Goal: Task Accomplishment & Management: Manage account settings

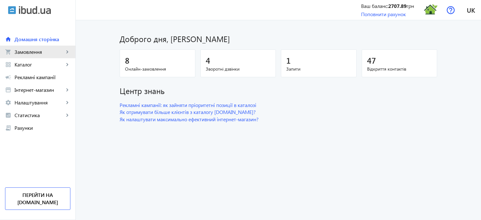
click at [56, 50] on span "Замовлення" at bounding box center [40, 52] width 50 height 6
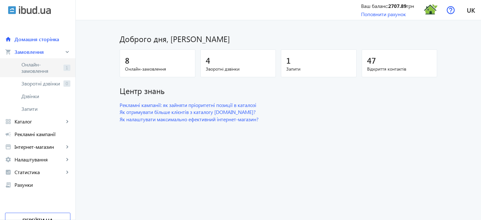
click at [56, 64] on span "Онлайн-замовлення" at bounding box center [40, 67] width 39 height 13
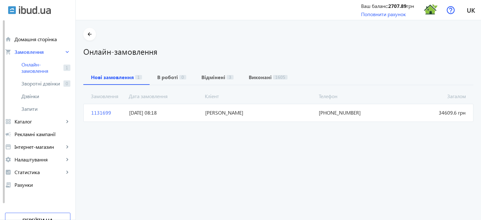
click at [96, 113] on span "1131699" at bounding box center [108, 112] width 38 height 7
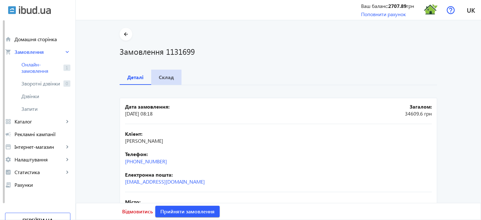
click at [165, 77] on b "Склад" at bounding box center [166, 77] width 15 height 5
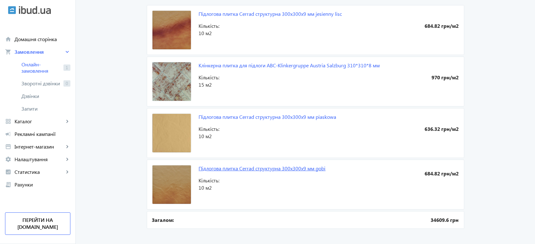
scroll to position [100, 0]
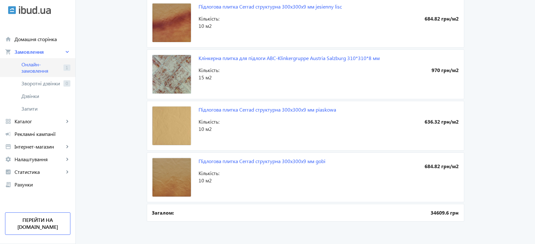
click at [38, 70] on span "Онлайн-замовлення" at bounding box center [40, 67] width 39 height 13
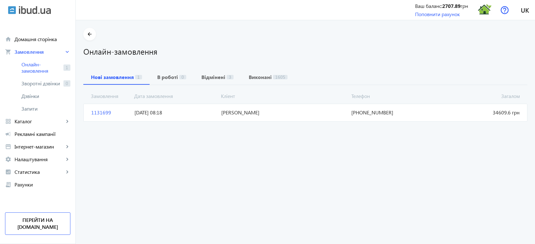
click at [102, 111] on span "1131699" at bounding box center [110, 112] width 43 height 7
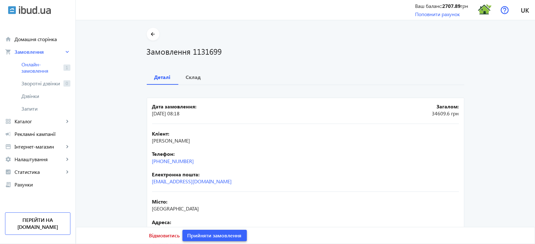
click at [223, 219] on span "Прийняти замовлення" at bounding box center [215, 235] width 54 height 7
click at [223, 219] on span "Замовлення опрацьоване" at bounding box center [219, 235] width 62 height 7
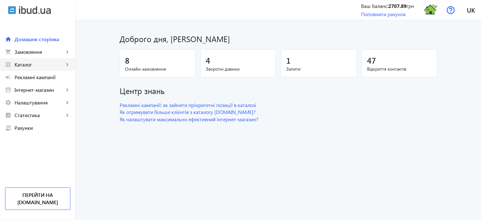
click at [32, 64] on span "Каталог" at bounding box center [40, 64] width 50 height 6
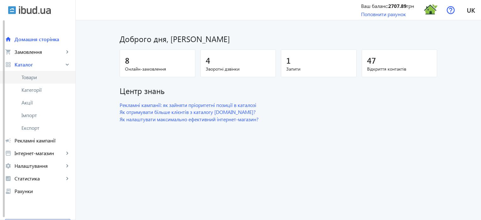
click at [33, 78] on span "Товари" at bounding box center [45, 77] width 49 height 6
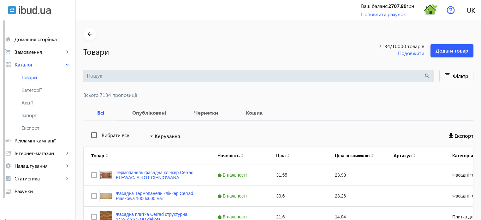
click at [99, 77] on input "search" at bounding box center [255, 75] width 337 height 7
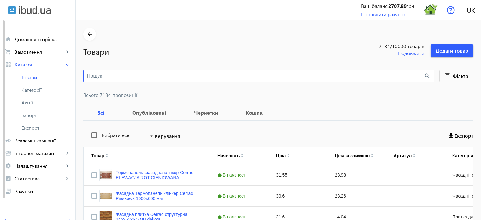
paste input "jesienny lisc"
type input "jesienny lisc"
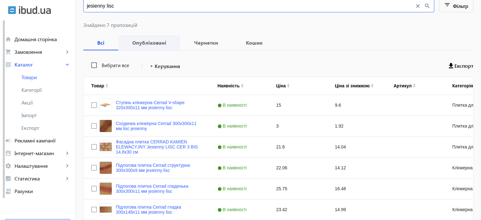
scroll to position [124, 0]
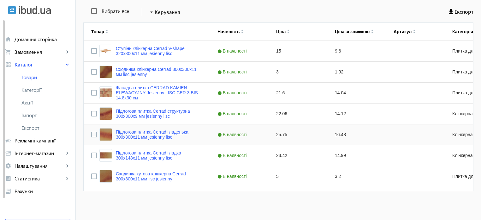
click at [147, 134] on link "Підлогова плитка Cerrad гладенька 300х300х11 мм jesienny lisc" at bounding box center [159, 134] width 87 height 10
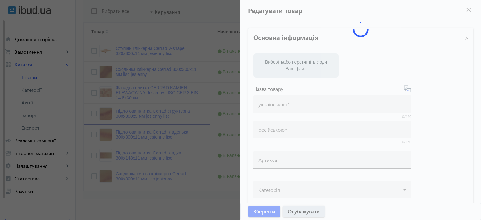
type input "Підлогова плитка Cerrad гладенька 300х300х11 мм jesienny lisc"
type input "Напольная плитка Cerrad гладкая 300х300х11 мм jesienny lisc"
type input "25.75"
type input "10"
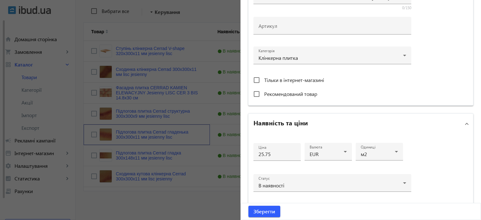
scroll to position [221, 0]
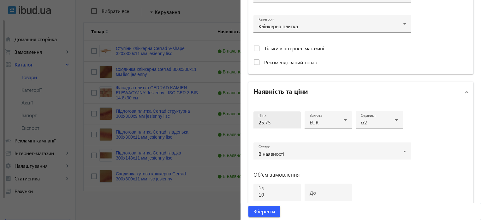
click at [270, 120] on input "25.75" at bounding box center [277, 122] width 37 height 7
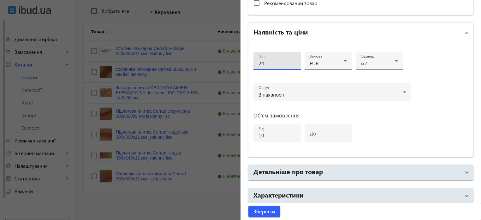
scroll to position [284, 0]
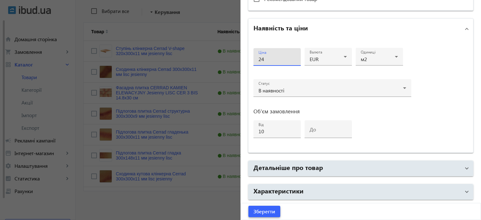
type input "24"
click at [262, 212] on span "Зберегти" at bounding box center [265, 211] width 22 height 7
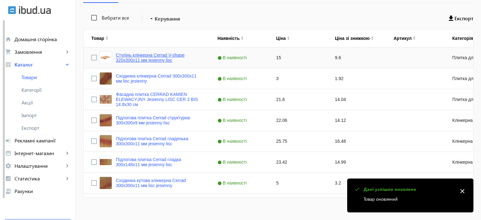
scroll to position [124, 0]
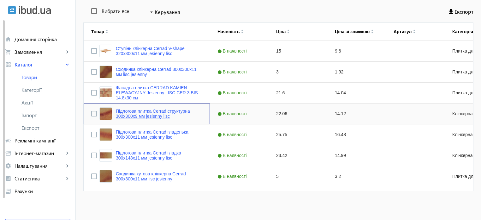
click at [153, 115] on link "Підлогова плитка Cerrad структурна 300х300х9 мм jesienny lisc" at bounding box center [159, 113] width 87 height 10
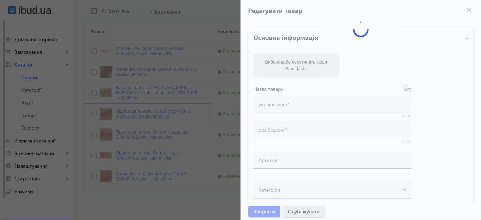
type input "Підлогова плитка Cerrad структурна 300х300х9 мм jesienny lisc"
type input "Напольная плитка Cerrad структурная 300х300х9 мм jesienny lisc"
type input "22.06"
type input "10"
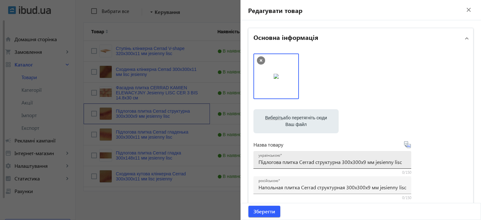
scroll to position [190, 0]
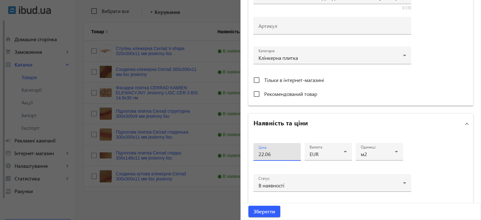
click at [280, 155] on input "22.06" at bounding box center [277, 153] width 37 height 7
type input "23"
click at [261, 210] on span "Зберегти" at bounding box center [265, 211] width 22 height 7
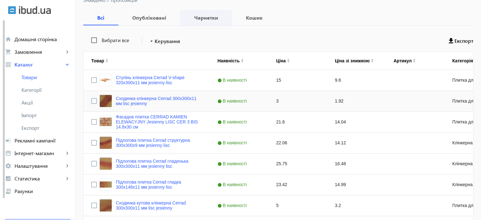
scroll to position [0, 0]
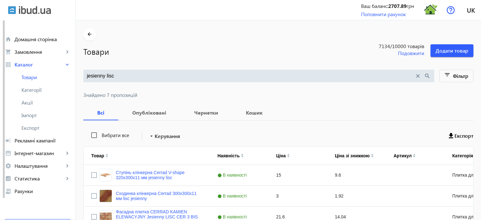
drag, startPoint x: 118, startPoint y: 74, endPoint x: 0, endPoint y: 19, distance: 129.5
click at [0, 19] on div "arrow_back home Домашня сторінка shopping_cart Замовлення keyboard_arrow_right …" at bounding box center [240, 172] width 481 height 344
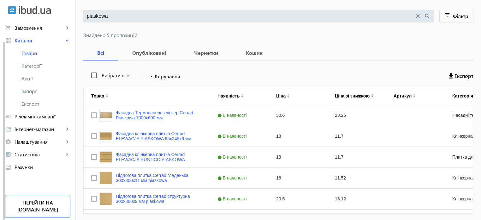
scroll to position [82, 0]
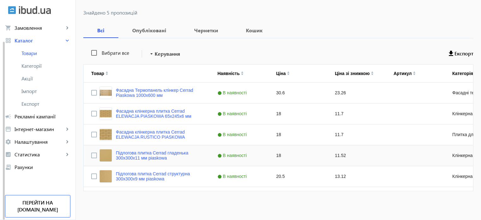
type input "piaskowa"
click at [91, 155] on input "Press Space to toggle row selection (unchecked)" at bounding box center [94, 155] width 6 height 6
checkbox input "true"
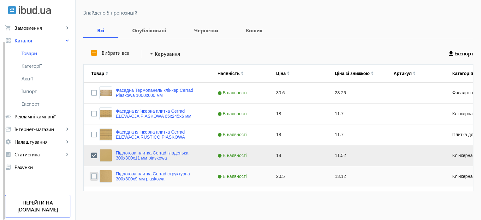
click at [91, 178] on input "Press Space to toggle row selection (unchecked)" at bounding box center [94, 176] width 6 height 6
checkbox input "true"
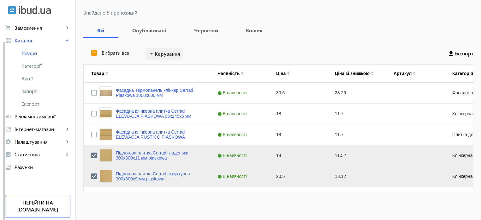
click at [167, 55] on span "Керування" at bounding box center [168, 54] width 26 height 8
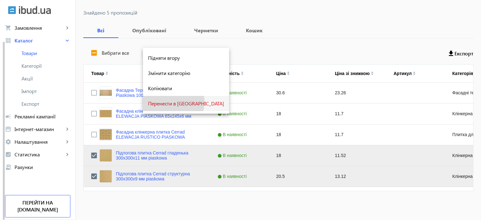
click at [173, 102] on span "Перенести в кошик" at bounding box center [186, 103] width 76 height 5
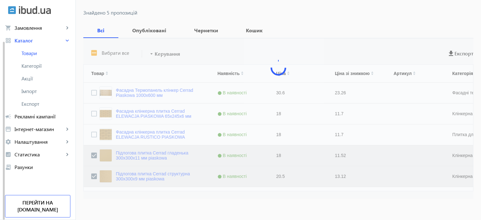
scroll to position [40, 0]
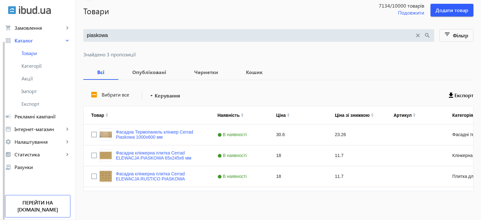
drag, startPoint x: 118, startPoint y: 31, endPoint x: 0, endPoint y: 5, distance: 120.9
click at [0, 5] on div "arrow_back home Домашня сторінка shopping_cart Замовлення keyboard_arrow_right …" at bounding box center [240, 90] width 481 height 260
drag, startPoint x: 109, startPoint y: 36, endPoint x: 21, endPoint y: 16, distance: 89.5
click at [23, 17] on div "arrow_back home Домашня сторінка shopping_cart Замовлення keyboard_arrow_right …" at bounding box center [240, 90] width 481 height 260
paste input "gobi"
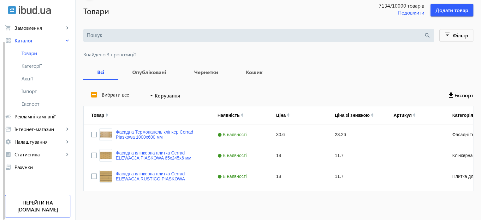
type input "gobi"
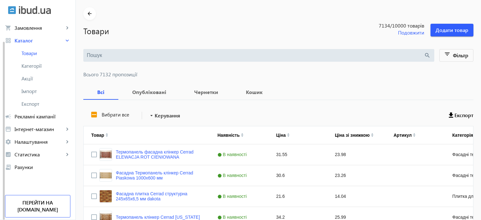
scroll to position [32, 0]
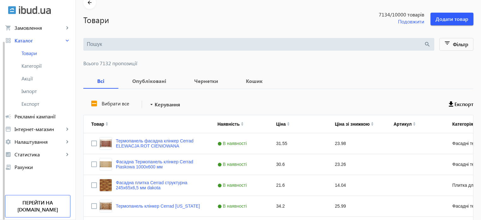
click at [92, 45] on input "search" at bounding box center [255, 44] width 337 height 7
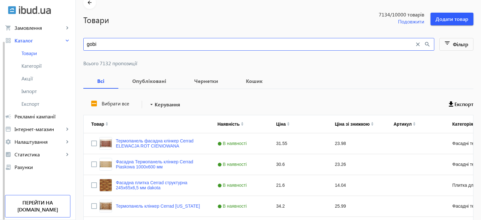
type input "gobi"
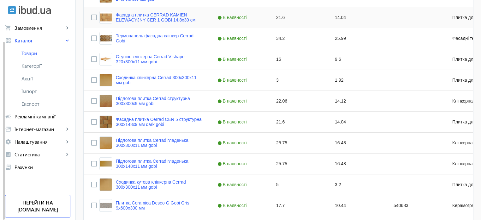
scroll to position [190, 0]
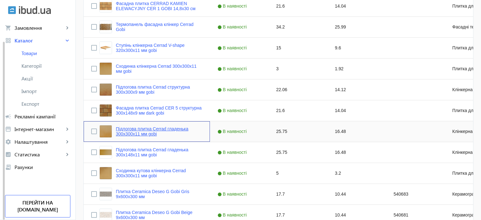
click at [141, 130] on link "Підлогова плитка Cerrad гладенька 300х300х11 мм gobi" at bounding box center [159, 131] width 87 height 10
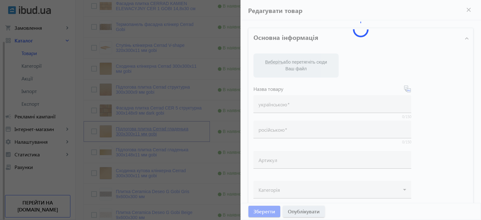
type input "Підлогова плитка Cerrad гладенька 300х300х11 мм gobi"
type input "Напольная плитка Cerrad гладкая 300х300х11 мм gobi"
type input "25.75"
type input "10"
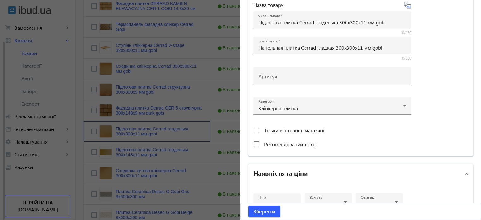
scroll to position [158, 0]
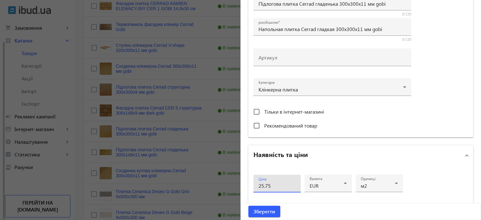
click at [277, 184] on input "25.75" at bounding box center [277, 185] width 37 height 7
type input "24"
click at [259, 212] on span "Зберегти" at bounding box center [265, 211] width 22 height 7
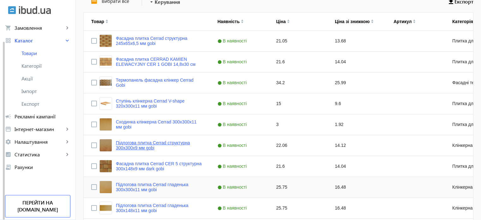
scroll to position [126, 0]
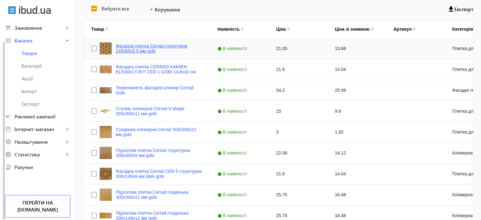
click at [146, 46] on link "Фасадна плитка Cerrad структурна 245х65х6,5 мм gobi" at bounding box center [159, 48] width 87 height 10
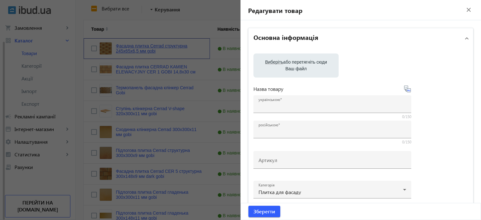
type input "Фасадна плитка Cerrad структурна 245х65х6,5 мм gobi"
type input "Фасадная плитка Cerrad структурная 245х65х6,5 мм gobi"
type input "21.05"
type input "5"
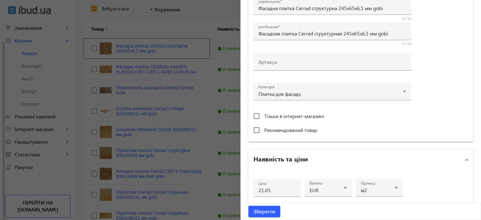
scroll to position [221, 0]
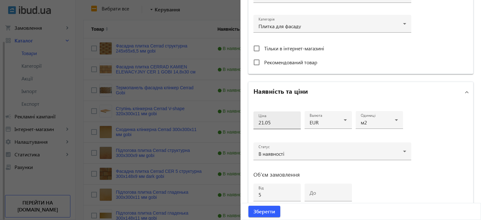
click at [262, 121] on input "21.05" at bounding box center [277, 122] width 37 height 7
click at [273, 123] on input "20.05" at bounding box center [277, 122] width 37 height 7
type input "20.9"
click at [265, 212] on span "Зберегти" at bounding box center [265, 211] width 22 height 7
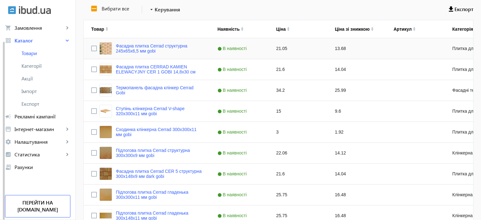
scroll to position [158, 0]
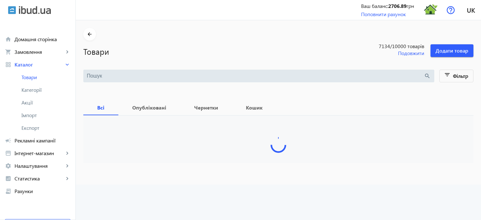
type input "gobi"
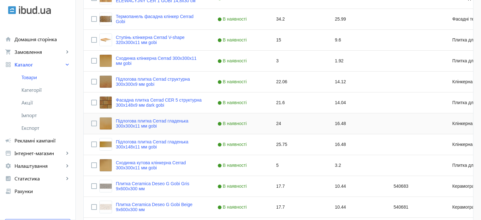
scroll to position [190, 0]
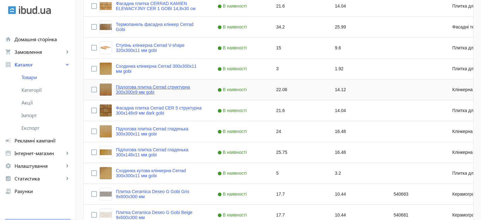
click at [146, 87] on link "Підлогова плитка Cerrad структурна 300х300х9 мм gobi" at bounding box center [159, 89] width 87 height 10
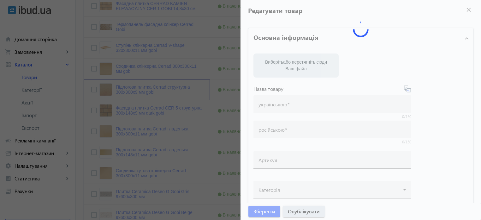
type input "Підлогова плитка Cerrad структурна 300х300х9 мм gobi"
type input "Напольная плитка Cerrad структурная 300х300х9 мм gobi"
type input "22.06"
type input "10"
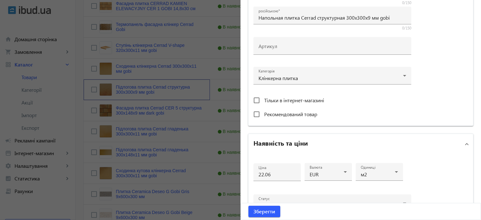
scroll to position [221, 0]
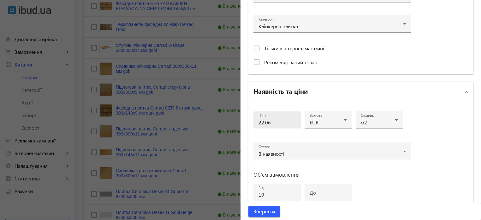
click at [275, 124] on input "22.06" at bounding box center [277, 122] width 37 height 7
type input "2"
type input "24"
click at [264, 211] on span "Зберегти" at bounding box center [265, 211] width 22 height 7
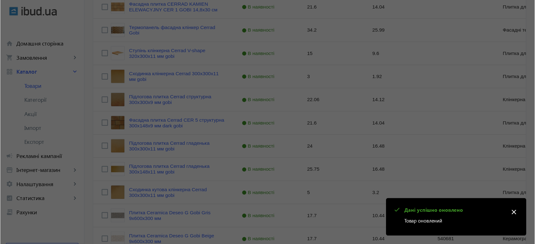
scroll to position [0, 0]
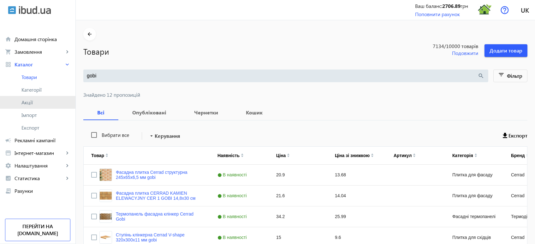
click at [35, 102] on span "Акції" at bounding box center [45, 102] width 49 height 6
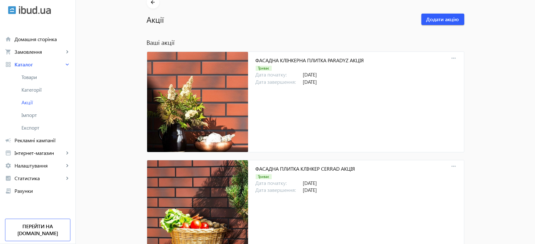
scroll to position [70, 0]
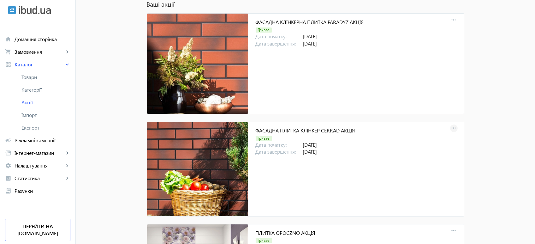
click at [454, 128] on mat-icon "more_horiz" at bounding box center [454, 128] width 9 height 9
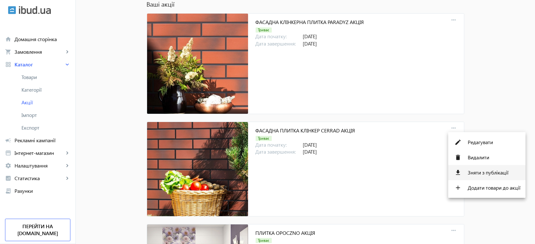
click at [481, 175] on span "Зняти з публікації" at bounding box center [494, 172] width 53 height 5
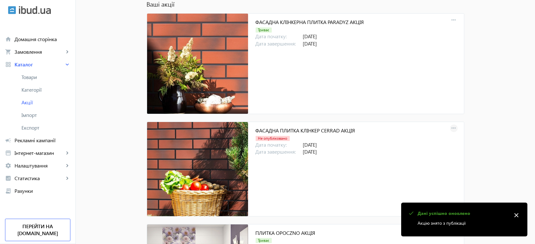
click at [451, 130] on mat-icon "more_horiz" at bounding box center [454, 128] width 9 height 9
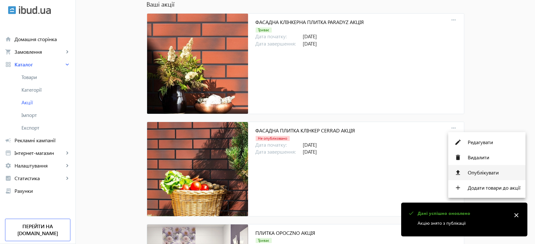
click at [481, 172] on span "Опублікувати" at bounding box center [494, 172] width 53 height 5
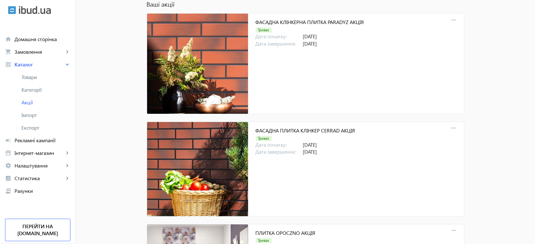
scroll to position [1412, 0]
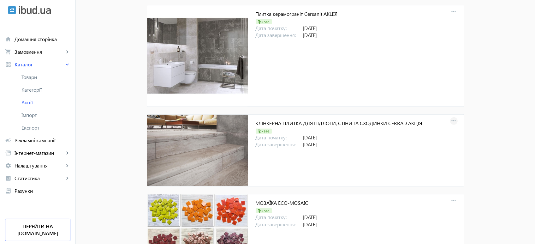
click at [450, 118] on mat-icon "more_horiz" at bounding box center [454, 121] width 9 height 9
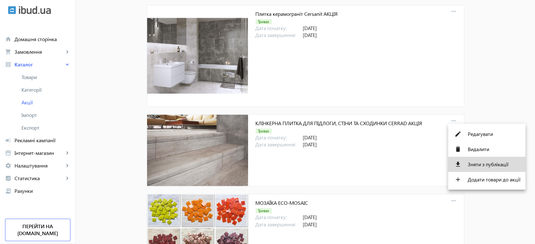
click at [481, 165] on span "Зняти з публікації" at bounding box center [494, 164] width 53 height 5
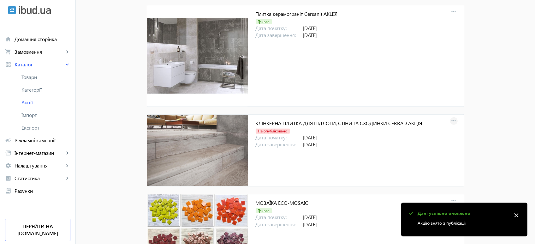
click at [450, 119] on mat-icon "more_horiz" at bounding box center [454, 121] width 9 height 9
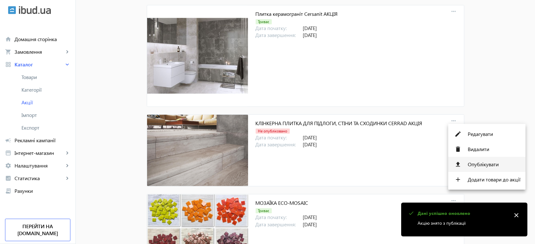
click at [481, 162] on span "Опублікувати" at bounding box center [494, 164] width 53 height 5
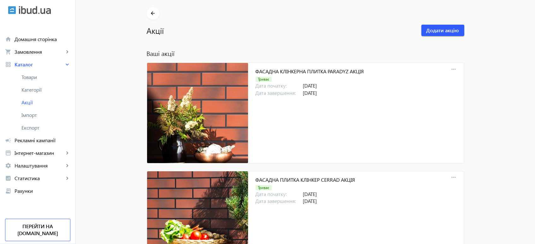
scroll to position [0, 0]
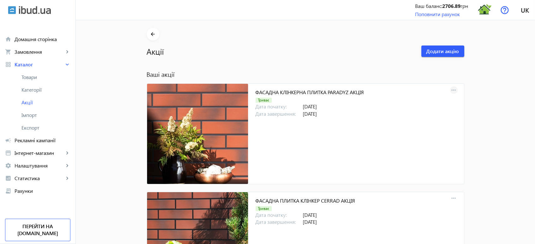
click at [452, 89] on mat-icon "more_horiz" at bounding box center [454, 90] width 9 height 9
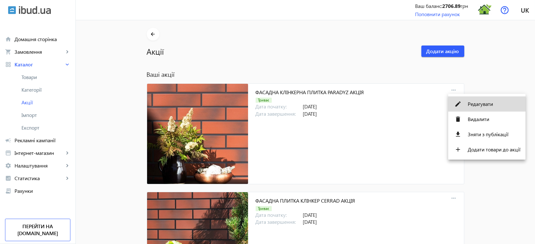
click at [480, 105] on span "Редагувати" at bounding box center [494, 103] width 53 height 5
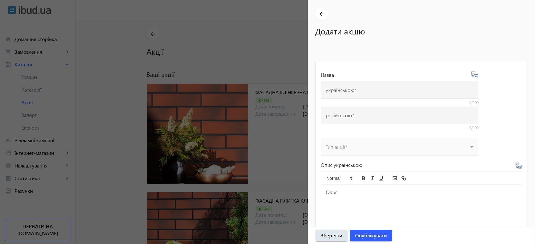
type input "ФАСАДНА КЛІНКЕРНА ПЛИТКА PARADYZ АКЦІЯ"
type input "ФАСАДНАЯ КЛИНКЕРНАЯ ПЛИТКА PARADYZ АКЦИЯ"
type input "31.12.2025"
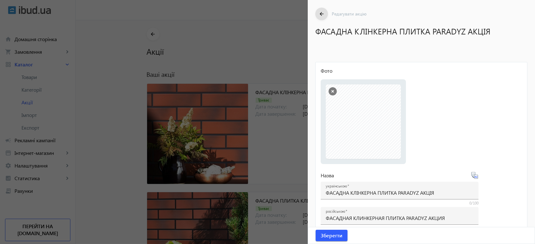
click at [273, 45] on div at bounding box center [267, 122] width 535 height 244
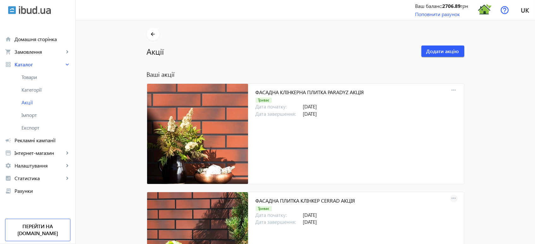
click at [450, 199] on mat-icon "more_horiz" at bounding box center [454, 198] width 9 height 9
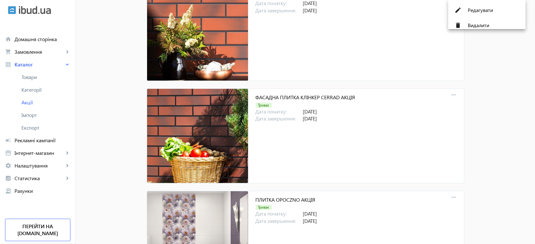
scroll to position [175, 0]
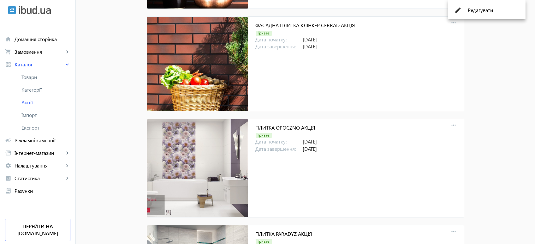
click at [451, 124] on div at bounding box center [267, 122] width 535 height 244
click at [452, 21] on mat-icon "more_horiz" at bounding box center [454, 23] width 9 height 9
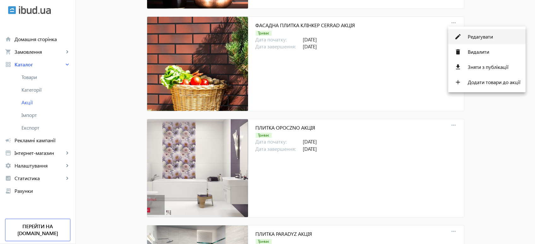
click at [478, 38] on span "Редагувати" at bounding box center [494, 36] width 53 height 5
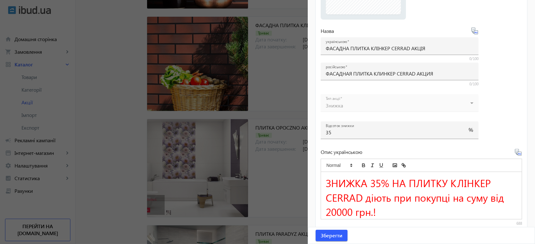
scroll to position [140, 0]
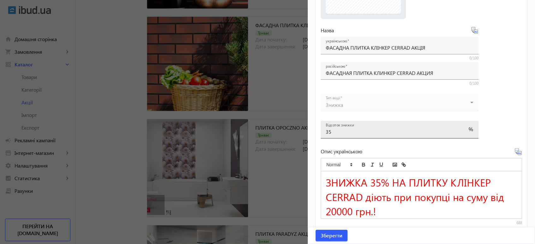
click at [341, 134] on input "35" at bounding box center [394, 131] width 136 height 7
type input "37"
click at [381, 184] on span "ЗНИЖКА 35% НА ПЛИТКУ КЛІНКЕР CERRAD діють при покупці на суму від 20000 грн.!" at bounding box center [416, 196] width 181 height 43
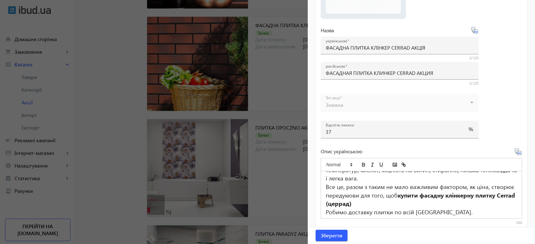
scroll to position [110, 0]
click at [481, 152] on icon at bounding box center [519, 152] width 8 height 8
click at [336, 219] on span "Зберегти" at bounding box center [332, 235] width 22 height 7
